Goal: Communication & Community: Answer question/provide support

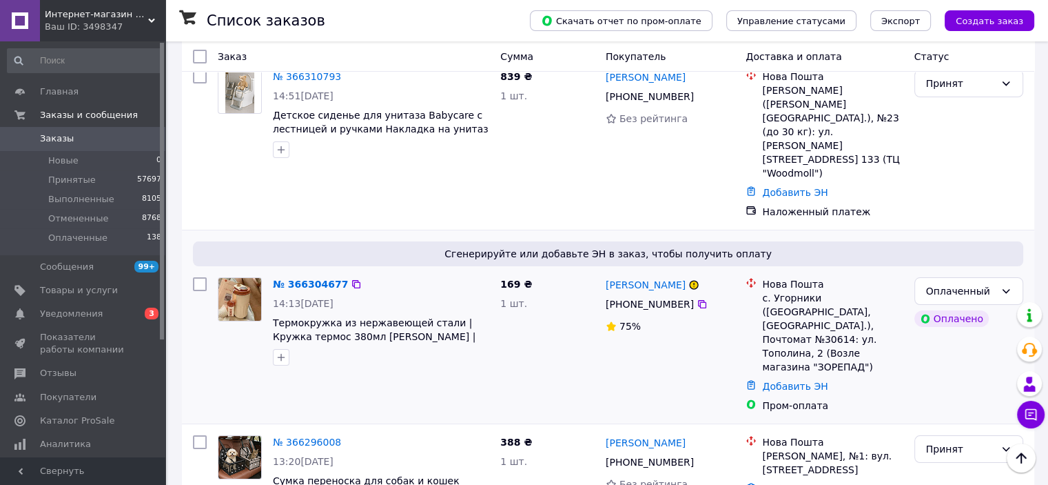
scroll to position [69, 0]
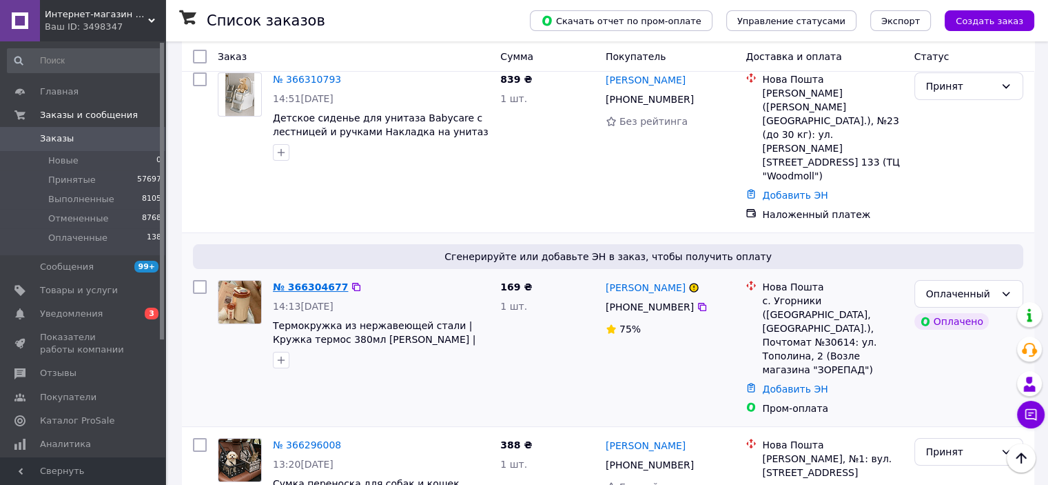
click at [324, 281] on link "№ 366304677" at bounding box center [310, 286] width 75 height 11
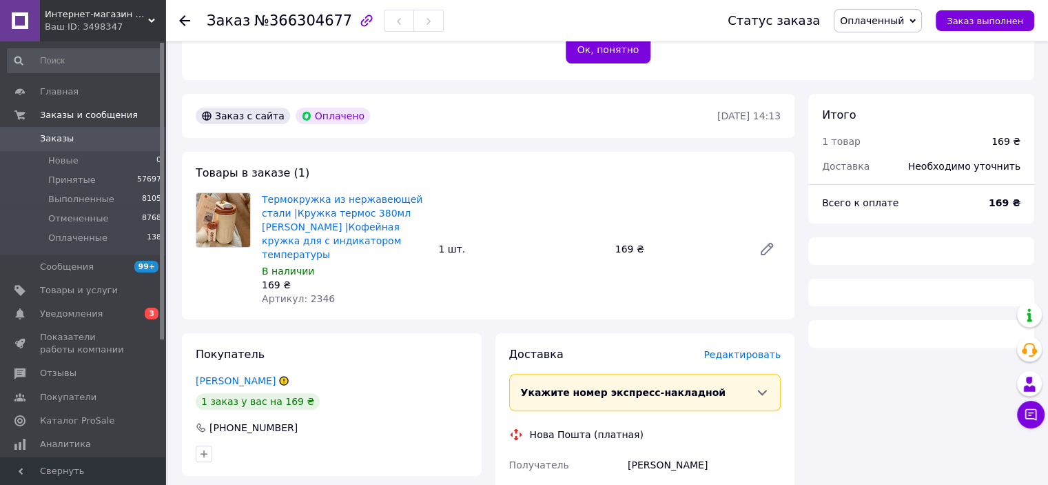
scroll to position [414, 0]
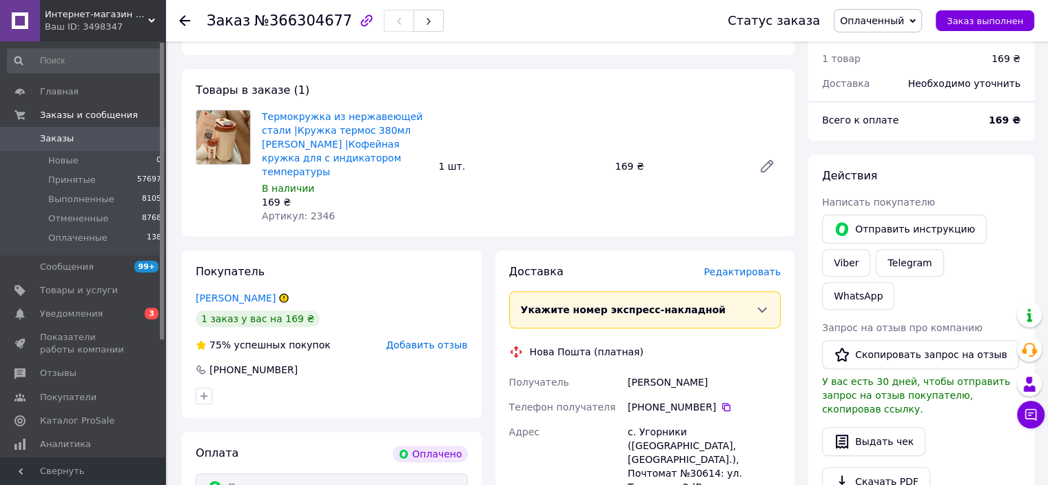
click at [143, 16] on span "Интернет-магазин "KRISTALL"" at bounding box center [96, 14] width 103 height 12
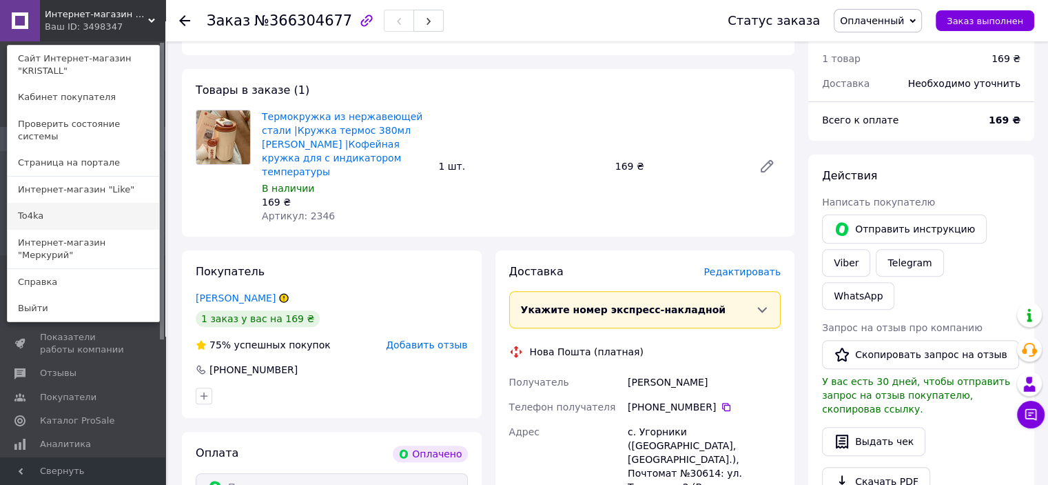
click at [95, 203] on link "To4ka" at bounding box center [84, 216] width 152 height 26
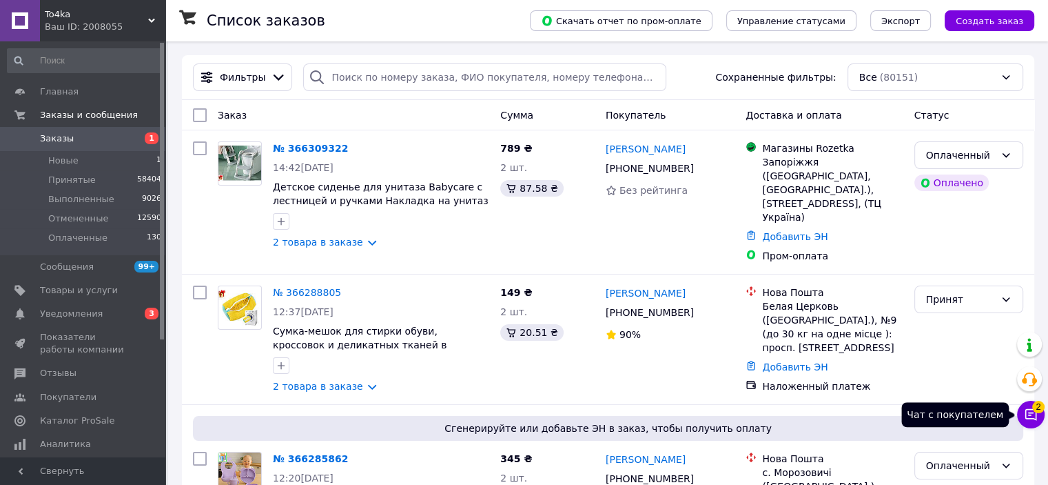
click at [1039, 415] on button "Чат с покупателем 2" at bounding box center [1031, 414] width 28 height 28
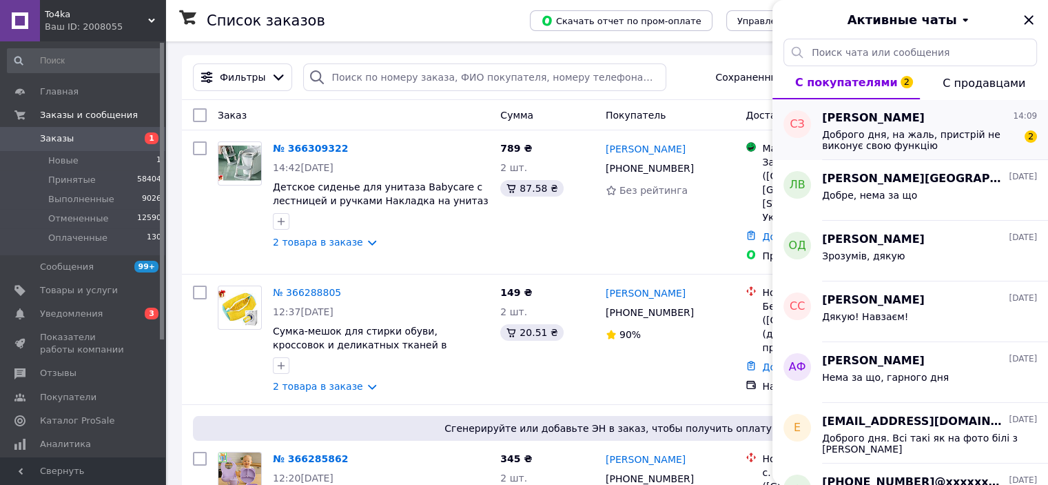
click at [889, 144] on span "Доброго дня, на жаль, пристрій не виконує свою функцію" at bounding box center [920, 140] width 196 height 22
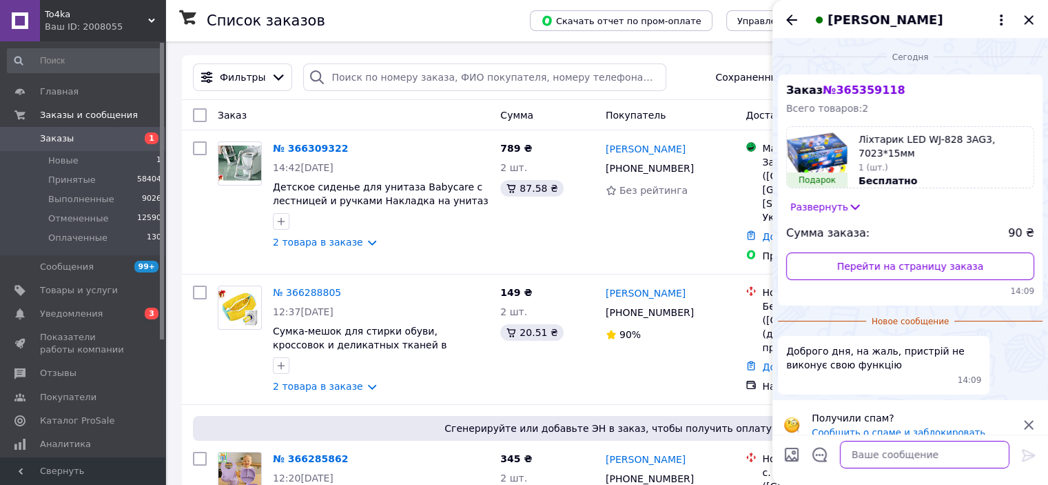
click at [902, 457] on textarea at bounding box center [925, 454] width 170 height 28
click at [852, 461] on textarea "Доброго. Що саме не так, розкажіть, будь алска" at bounding box center [911, 447] width 197 height 41
click at [857, 458] on textarea "Доброго. Що саме не так, розкажіть, будь алска" at bounding box center [911, 447] width 197 height 41
type textarea "Доброго. Що саме не так, розкажіть, будь ласка"
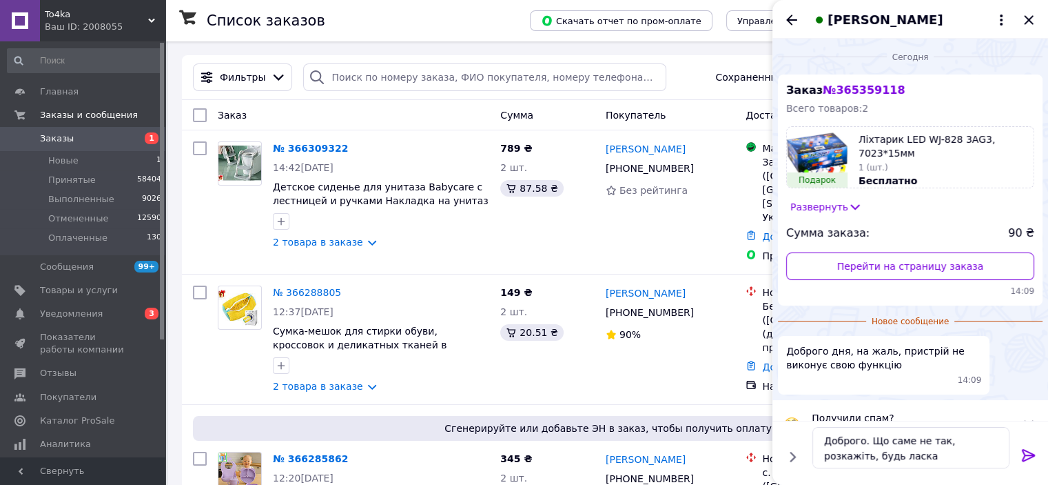
click at [1028, 457] on icon at bounding box center [1029, 455] width 17 height 17
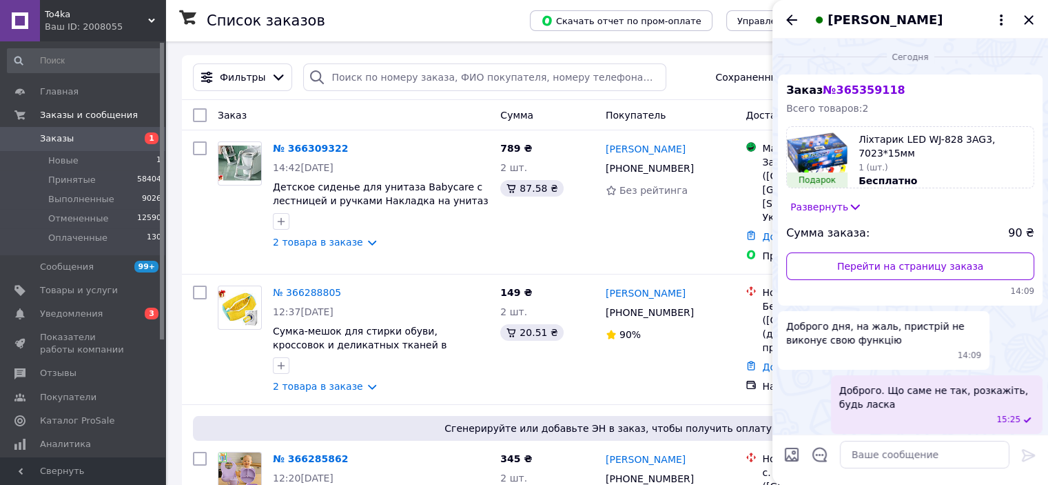
scroll to position [4, 0]
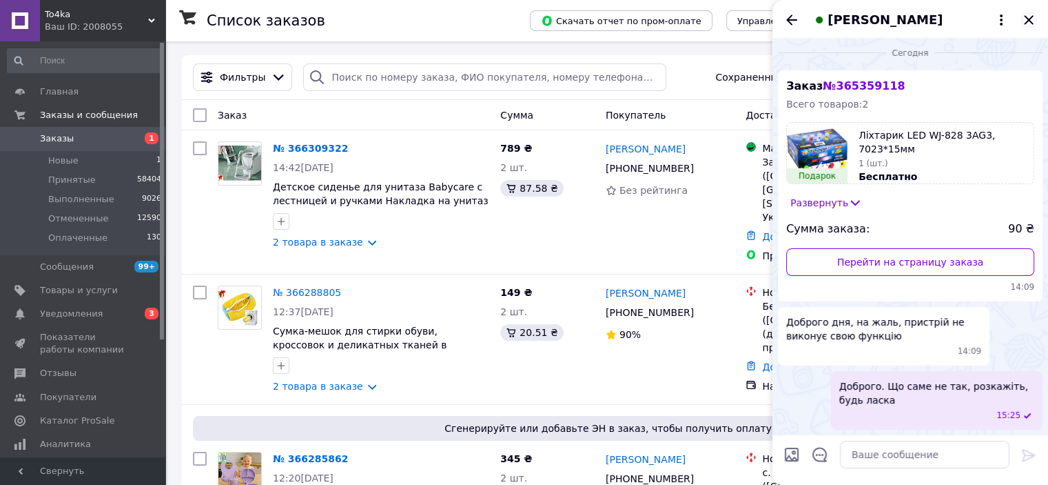
click at [1026, 22] on icon "Закрыть" at bounding box center [1028, 19] width 9 height 9
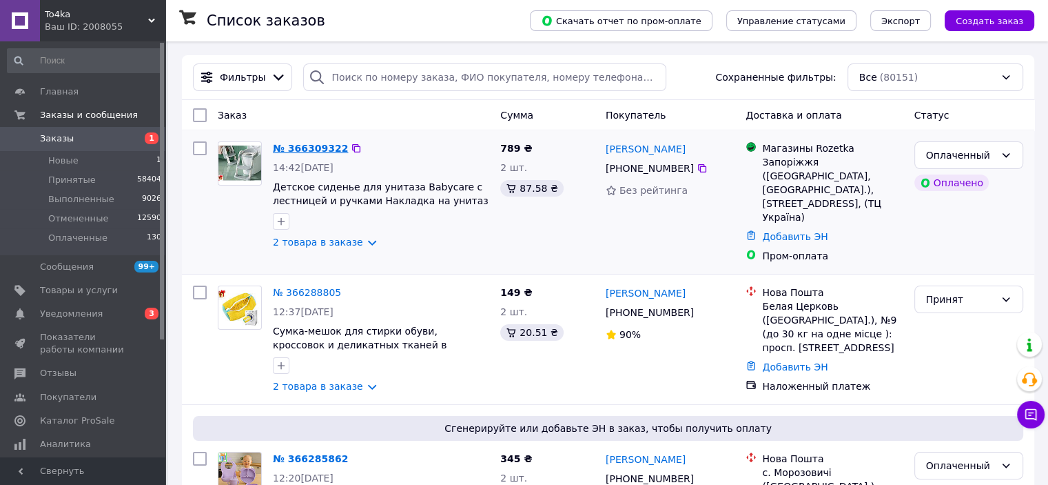
click at [305, 148] on link "№ 366309322" at bounding box center [310, 148] width 75 height 11
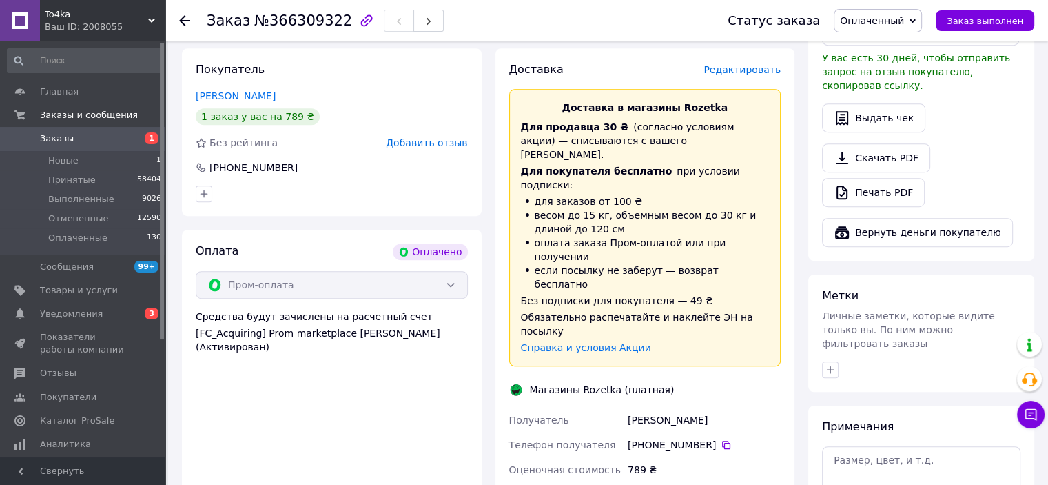
scroll to position [827, 0]
